Goal: Task Accomplishment & Management: Manage account settings

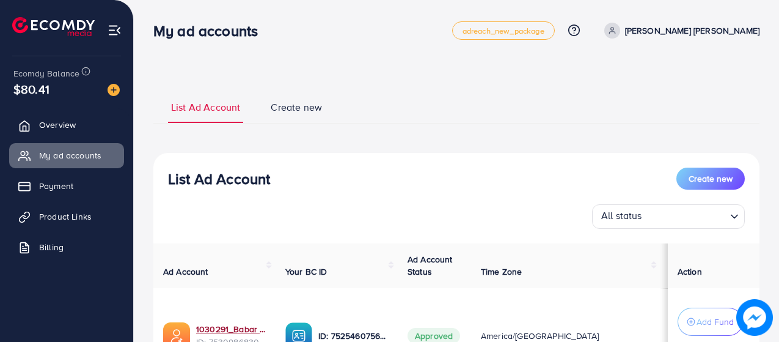
scroll to position [101, 0]
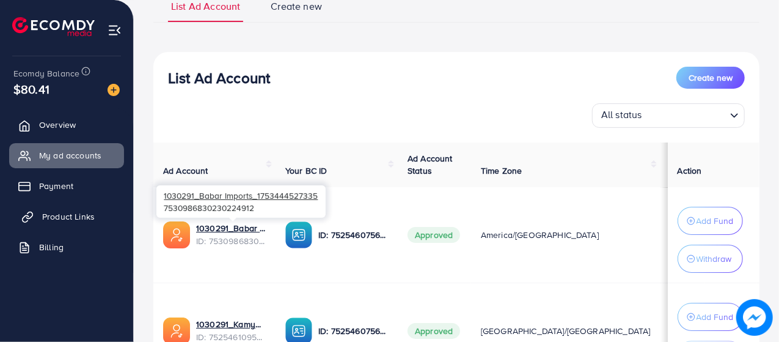
click at [83, 219] on span "Product Links" at bounding box center [68, 216] width 53 height 12
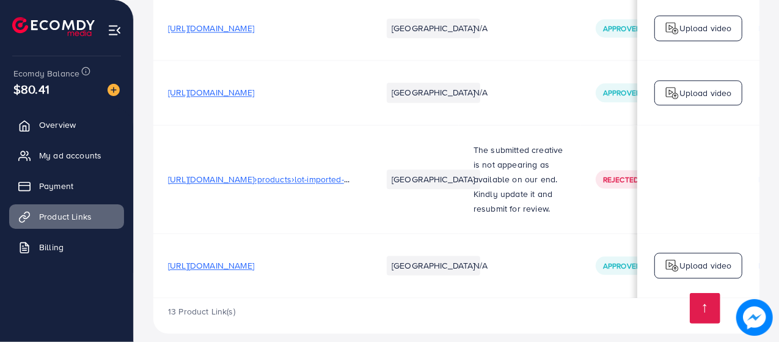
click at [254, 259] on span "[URL][DOMAIN_NAME]" at bounding box center [211, 265] width 86 height 12
click at [72, 152] on span "My ad accounts" at bounding box center [73, 155] width 62 height 12
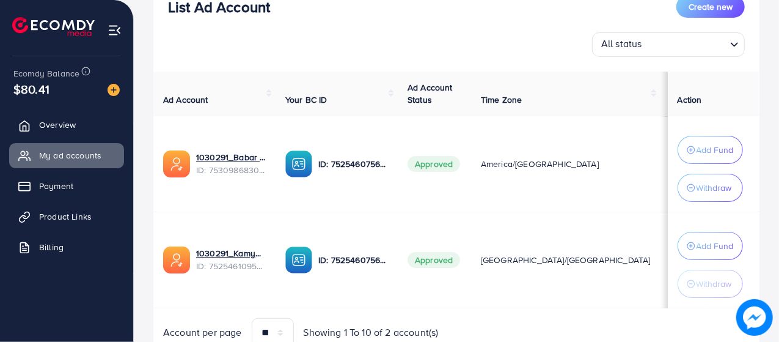
scroll to position [172, 0]
click at [222, 160] on link "1030291_Babar Imports_1753444527335" at bounding box center [231, 156] width 70 height 12
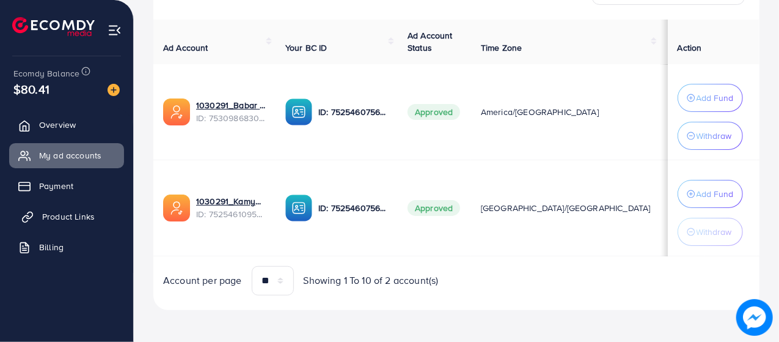
click at [79, 208] on link "Product Links" at bounding box center [66, 216] width 115 height 24
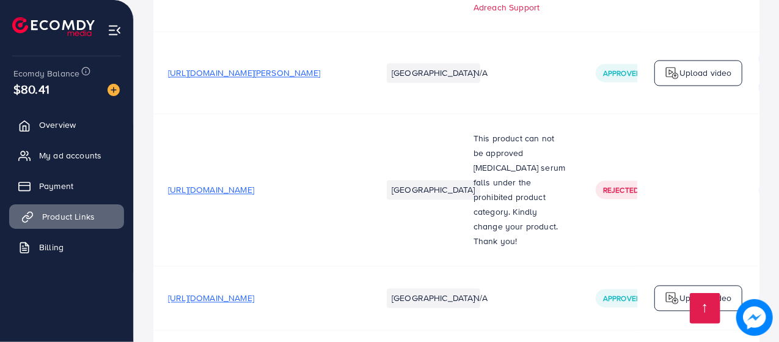
scroll to position [1512, 0]
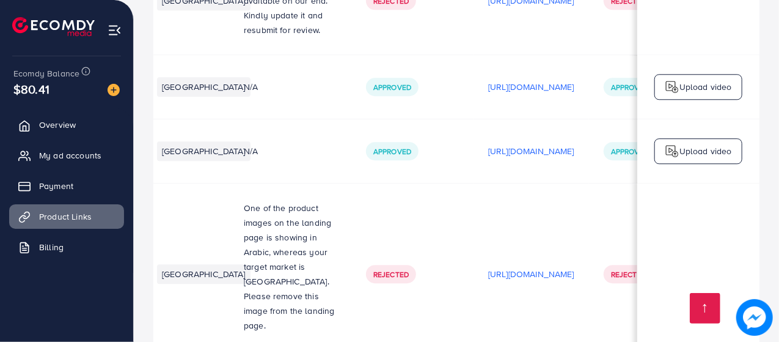
scroll to position [0, 230]
click at [537, 144] on p "[URL][DOMAIN_NAME]" at bounding box center [531, 151] width 86 height 15
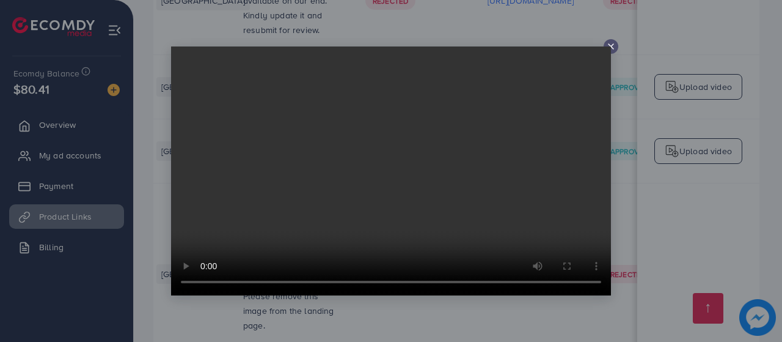
click at [611, 46] on line at bounding box center [611, 46] width 5 height 5
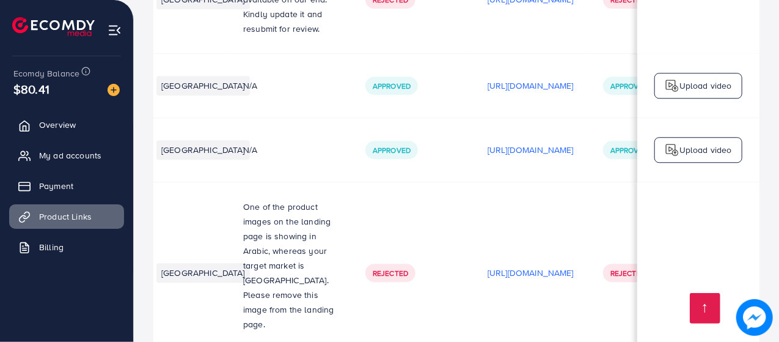
scroll to position [1, 0]
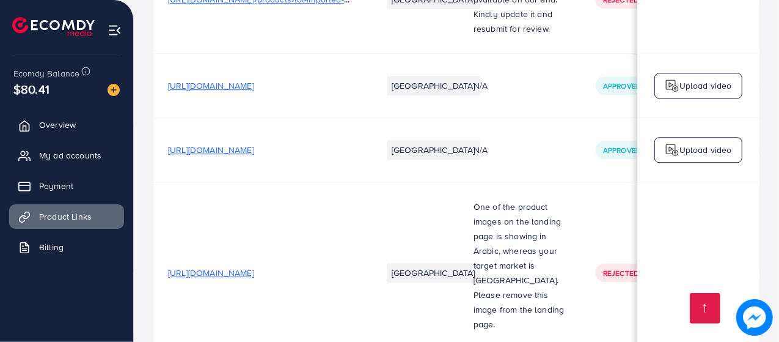
click at [254, 266] on span "[URL][DOMAIN_NAME]" at bounding box center [211, 272] width 86 height 12
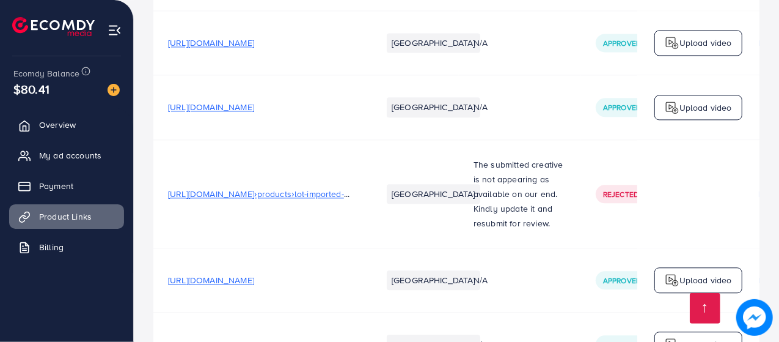
scroll to position [1743, 0]
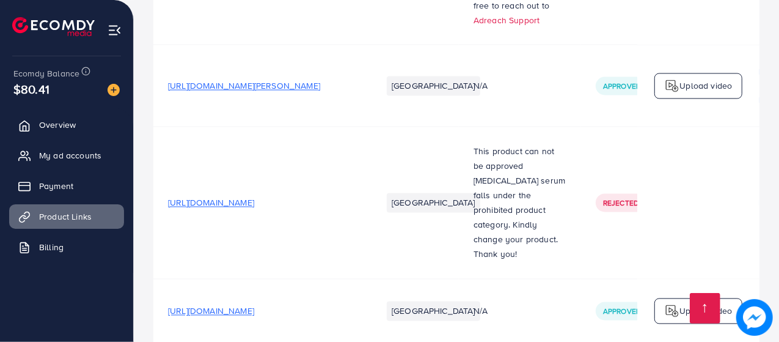
scroll to position [1640, 0]
